Goal: Information Seeking & Learning: Learn about a topic

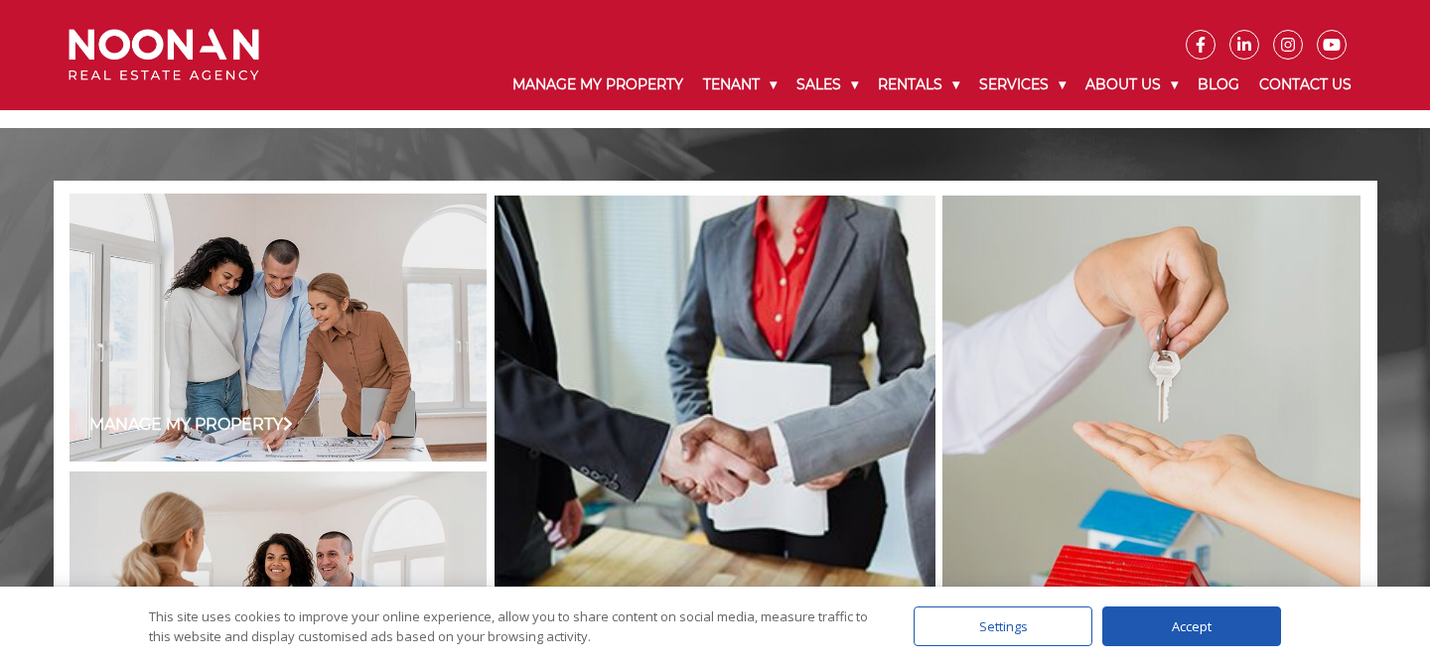
scroll to position [1807, 0]
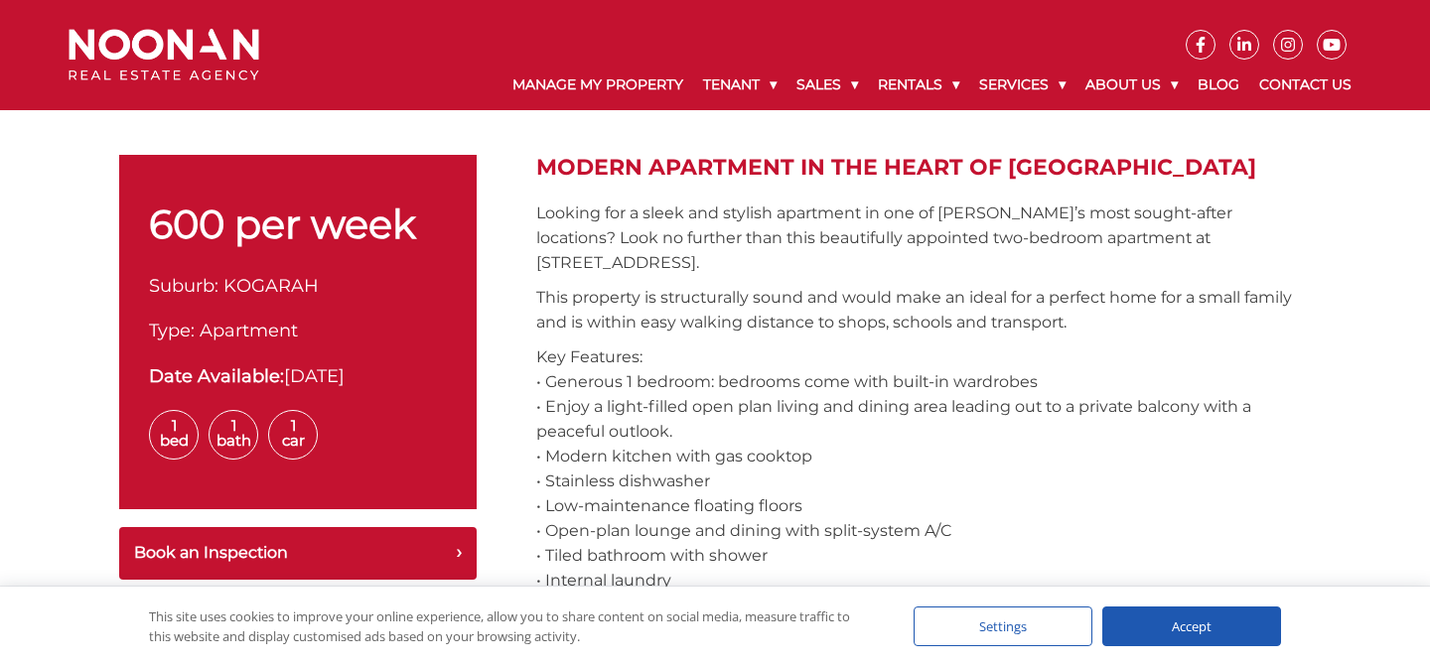
scroll to position [644, 0]
